Goal: Find specific page/section: Find specific page/section

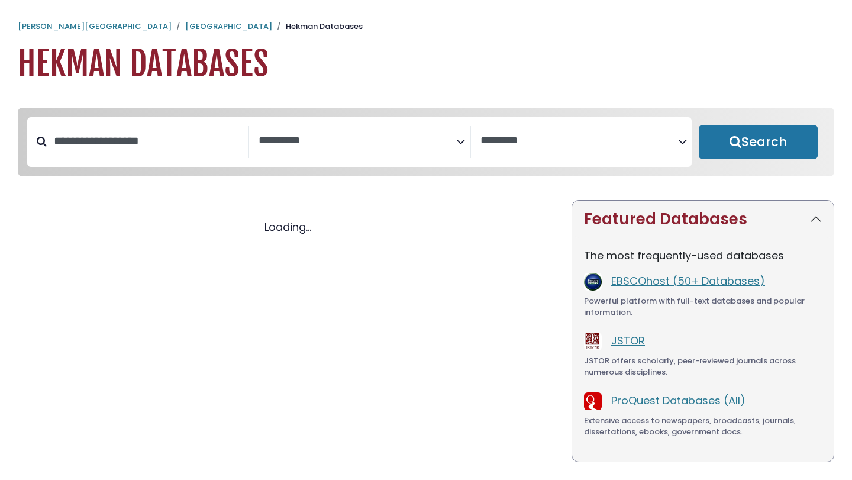
select select "Database Subject Filter"
select select "Database Vendors Filter"
select select "Database Subject Filter"
select select "Database Vendors Filter"
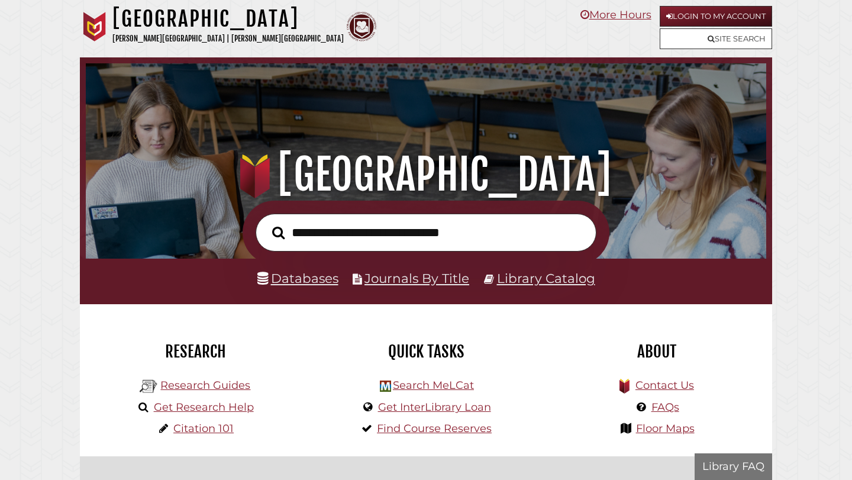
scroll to position [225, 675]
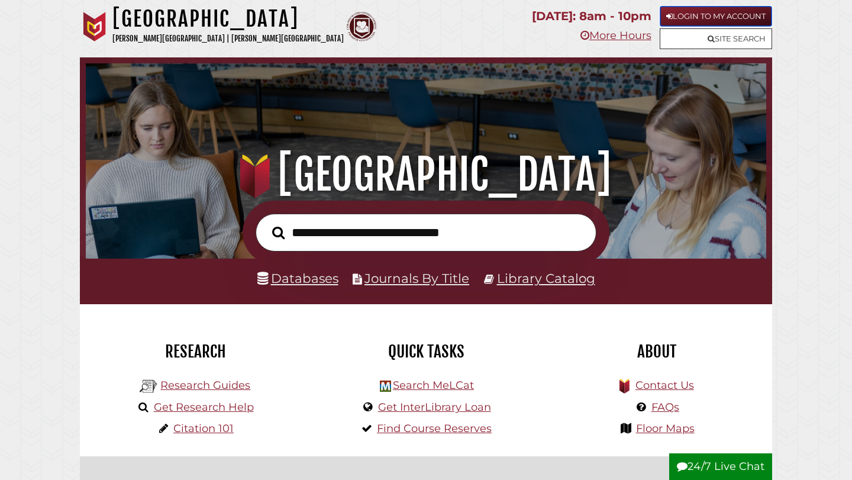
click at [708, 16] on link "Login to My Account" at bounding box center [716, 16] width 112 height 21
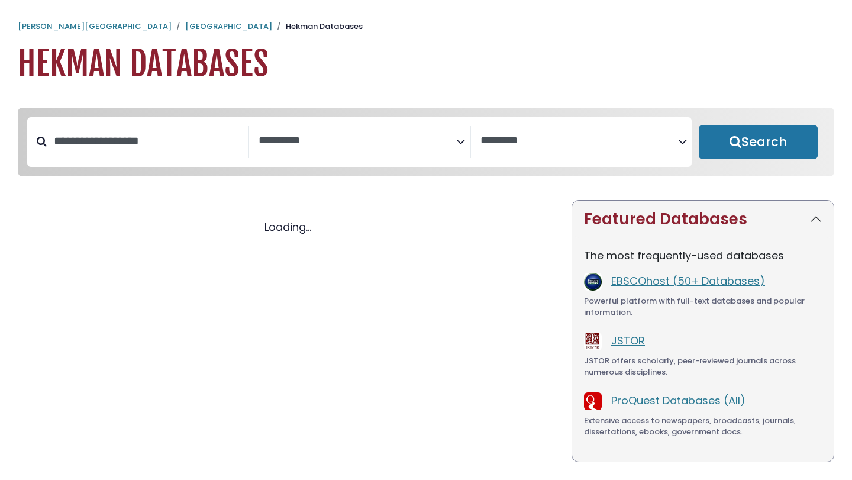
select select "Database Subject Filter"
select select "Database Vendors Filter"
select select "Database Subject Filter"
select select "Database Vendors Filter"
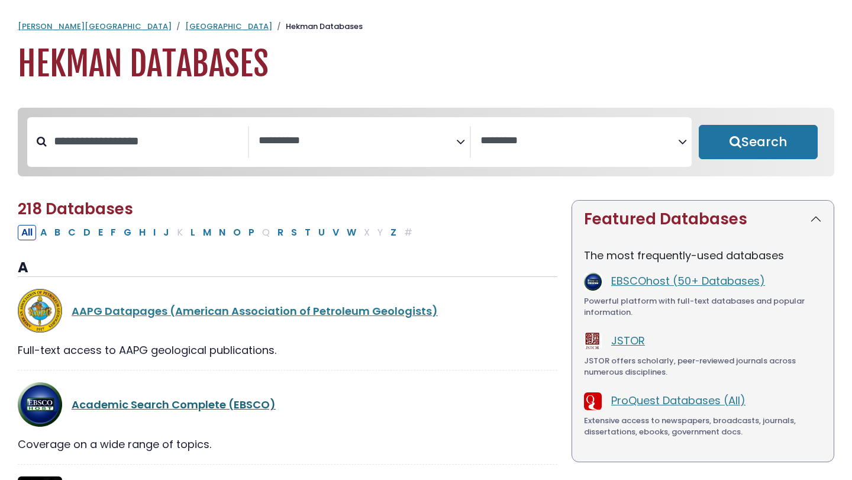
click at [198, 407] on link "Academic Search Complete (EBSCO)" at bounding box center [174, 404] width 204 height 15
select select "Database Subject Filter"
select select "Database Vendors Filter"
click at [676, 398] on link "ProQuest Databases (All)" at bounding box center [679, 400] width 134 height 15
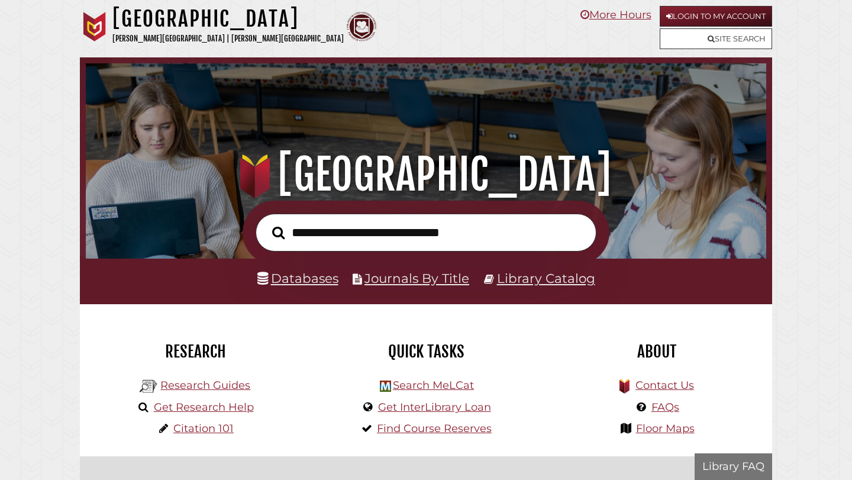
scroll to position [225, 675]
